Goal: Task Accomplishment & Management: Use online tool/utility

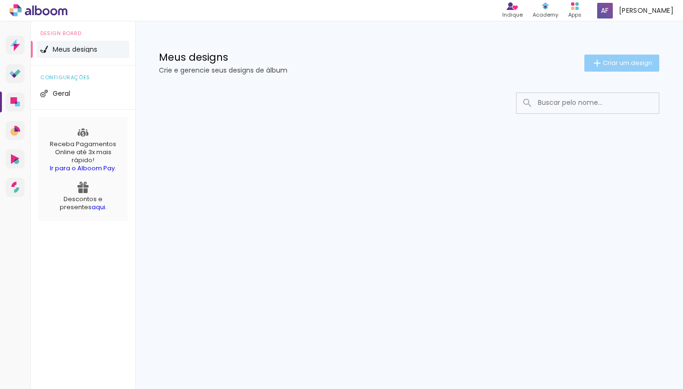
click at [634, 57] on paper-button "Criar um design" at bounding box center [621, 63] width 75 height 17
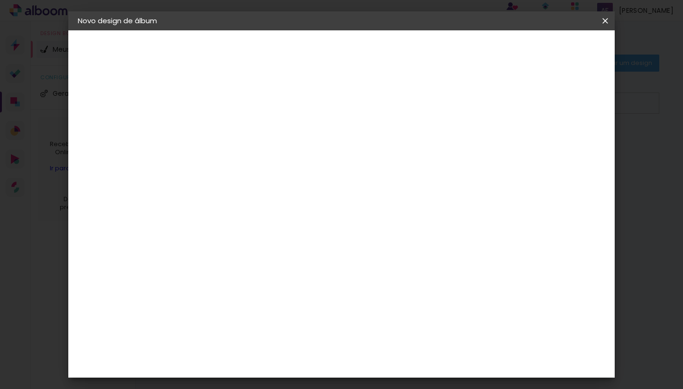
click at [233, 130] on input at bounding box center [233, 127] width 0 height 15
type input "teste"
type paper-input "teste"
click at [330, 55] on paper-button "Avançar" at bounding box center [307, 50] width 46 height 16
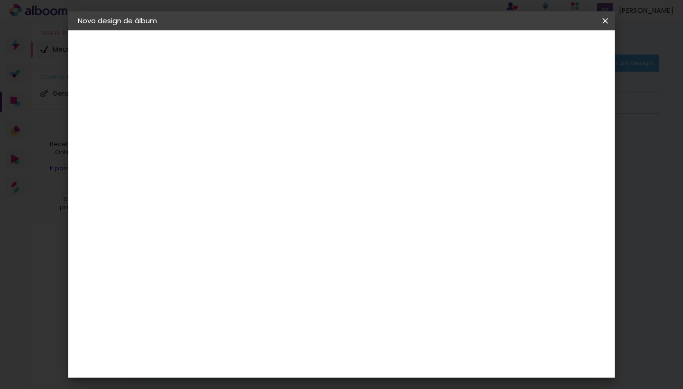
click at [606, 22] on iron-icon at bounding box center [604, 20] width 11 height 9
